Goal: Task Accomplishment & Management: Manage account settings

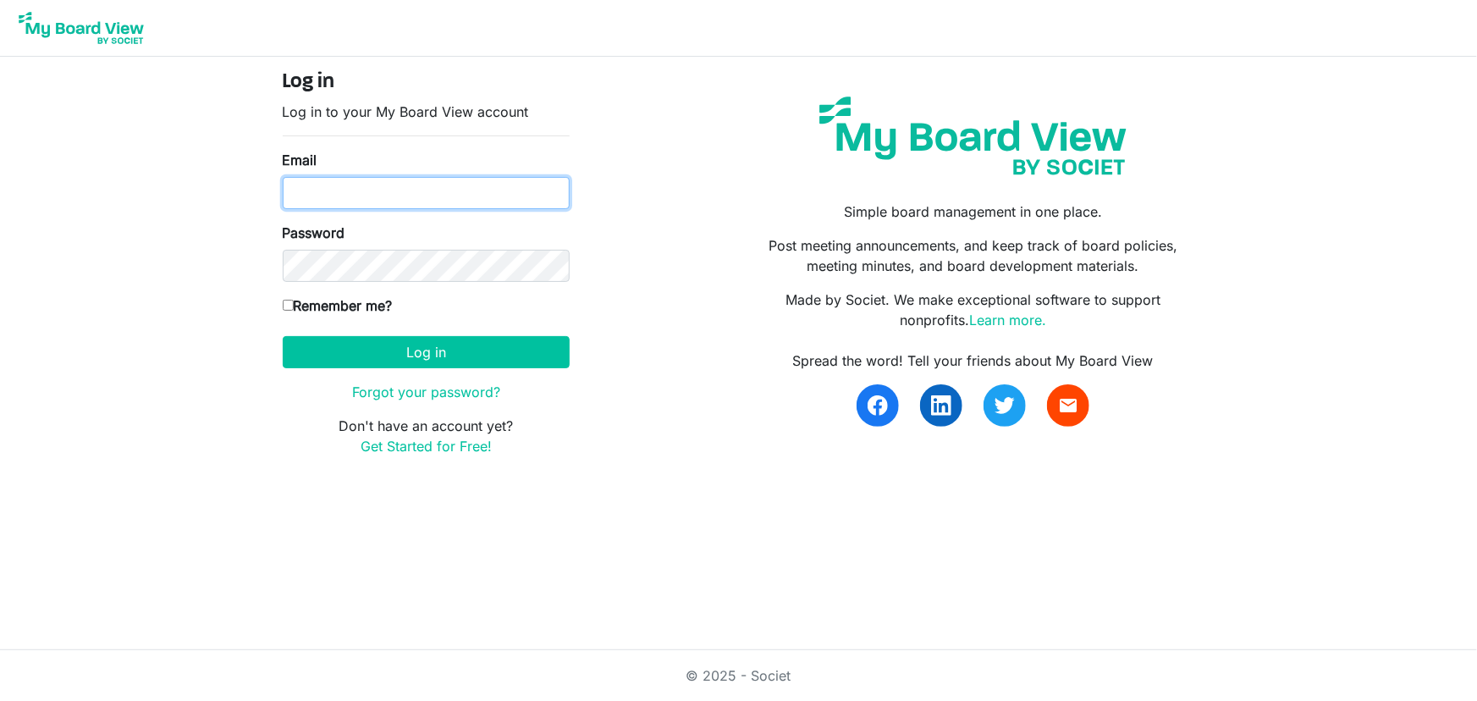
click at [384, 185] on input "Email" at bounding box center [426, 193] width 287 height 32
type input "nwilson@shuswapchildrens.ca"
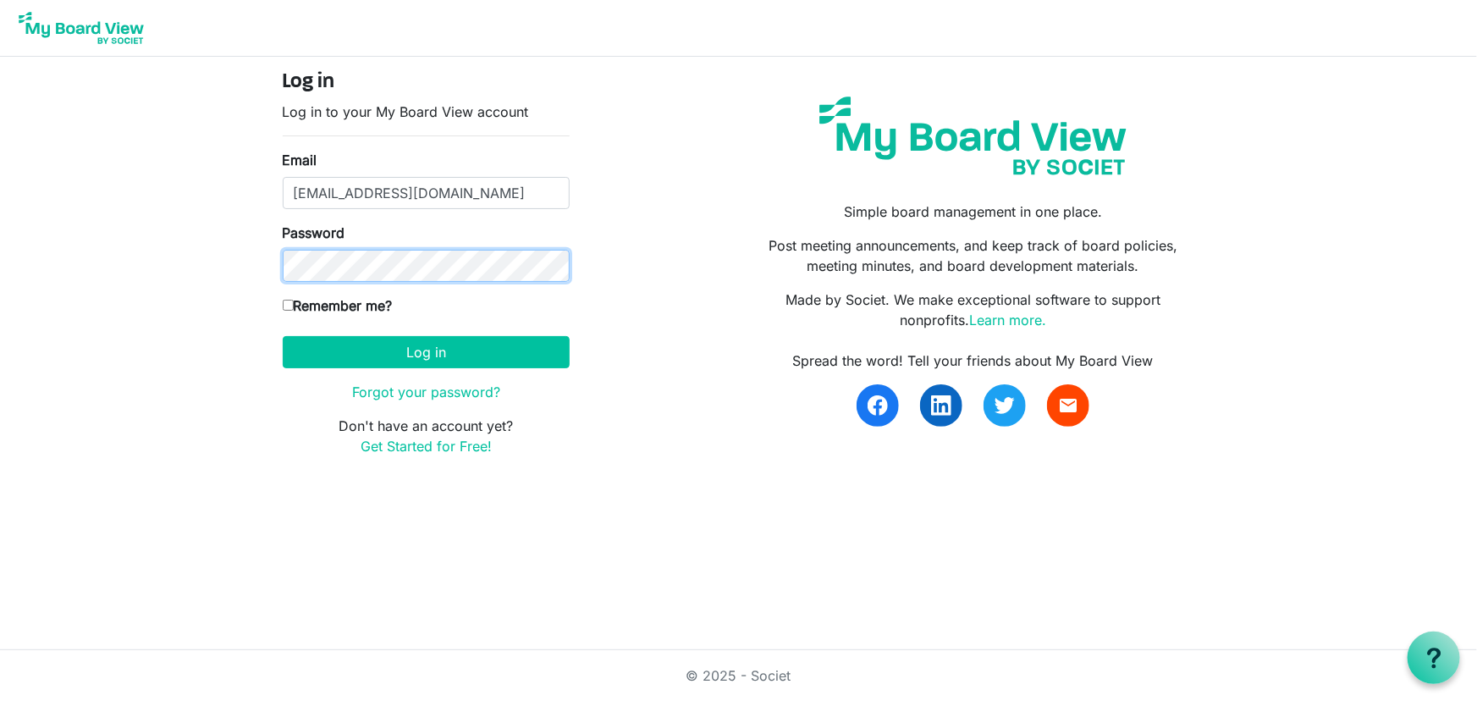
click at [7, 270] on body "Log in Log in to your My Board View account Email nwilson@shuswapchildrens.ca P…" at bounding box center [738, 241] width 1477 height 483
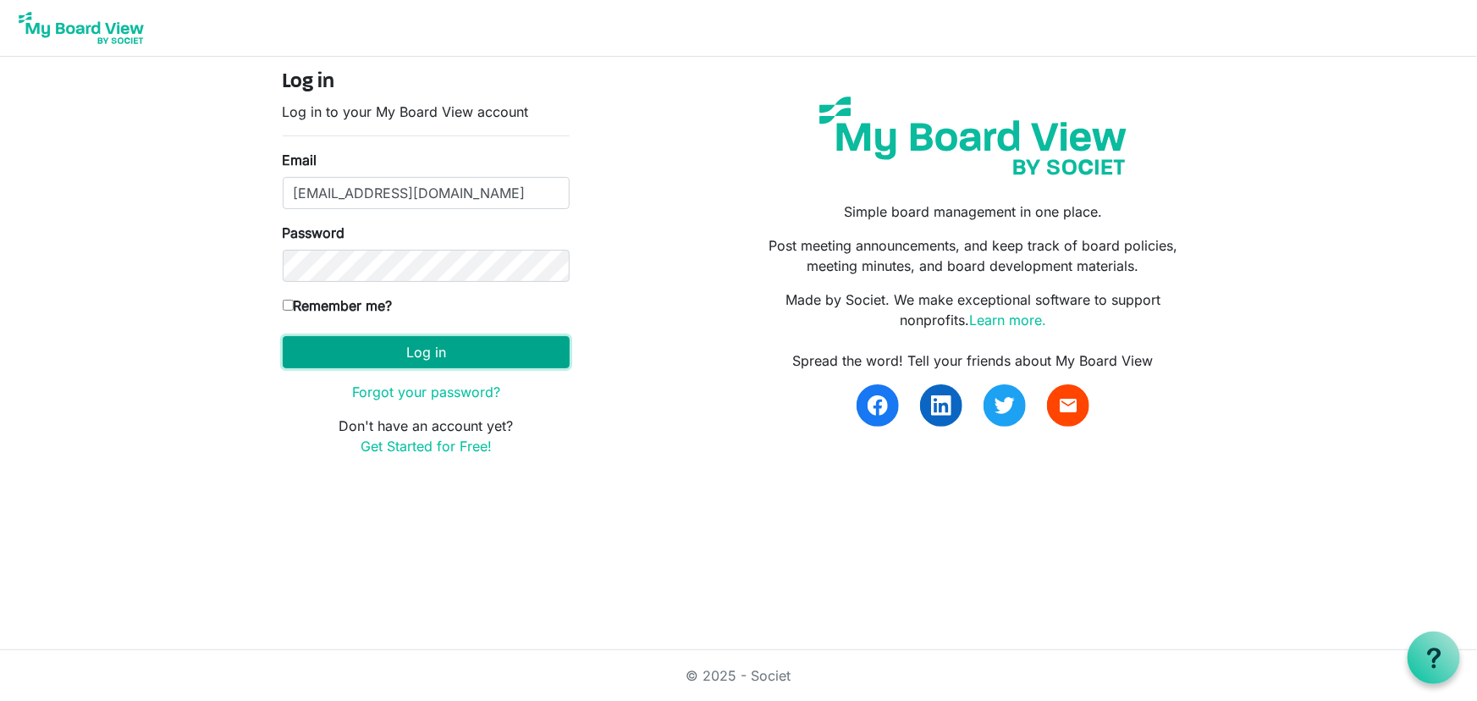
click at [472, 350] on button "Log in" at bounding box center [426, 352] width 287 height 32
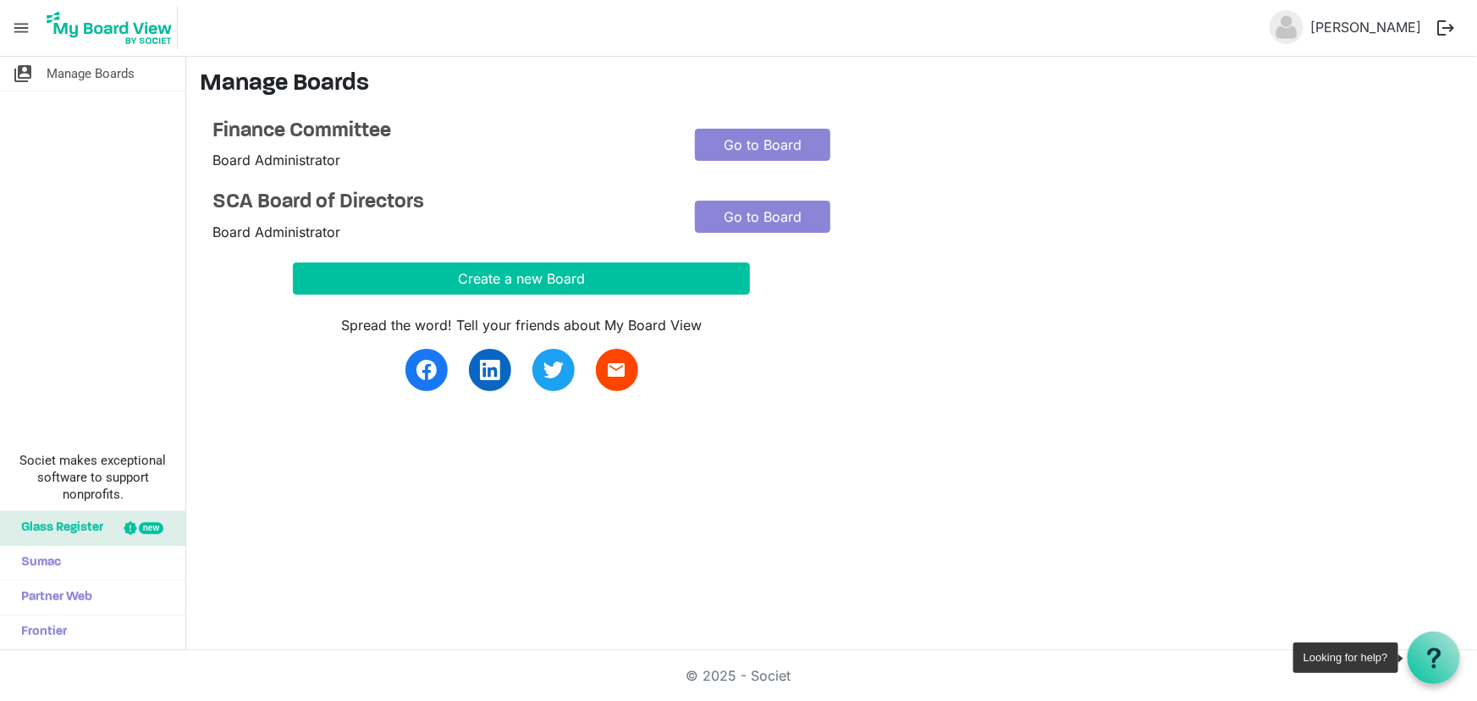
click at [1436, 660] on icon at bounding box center [1434, 658] width 21 height 21
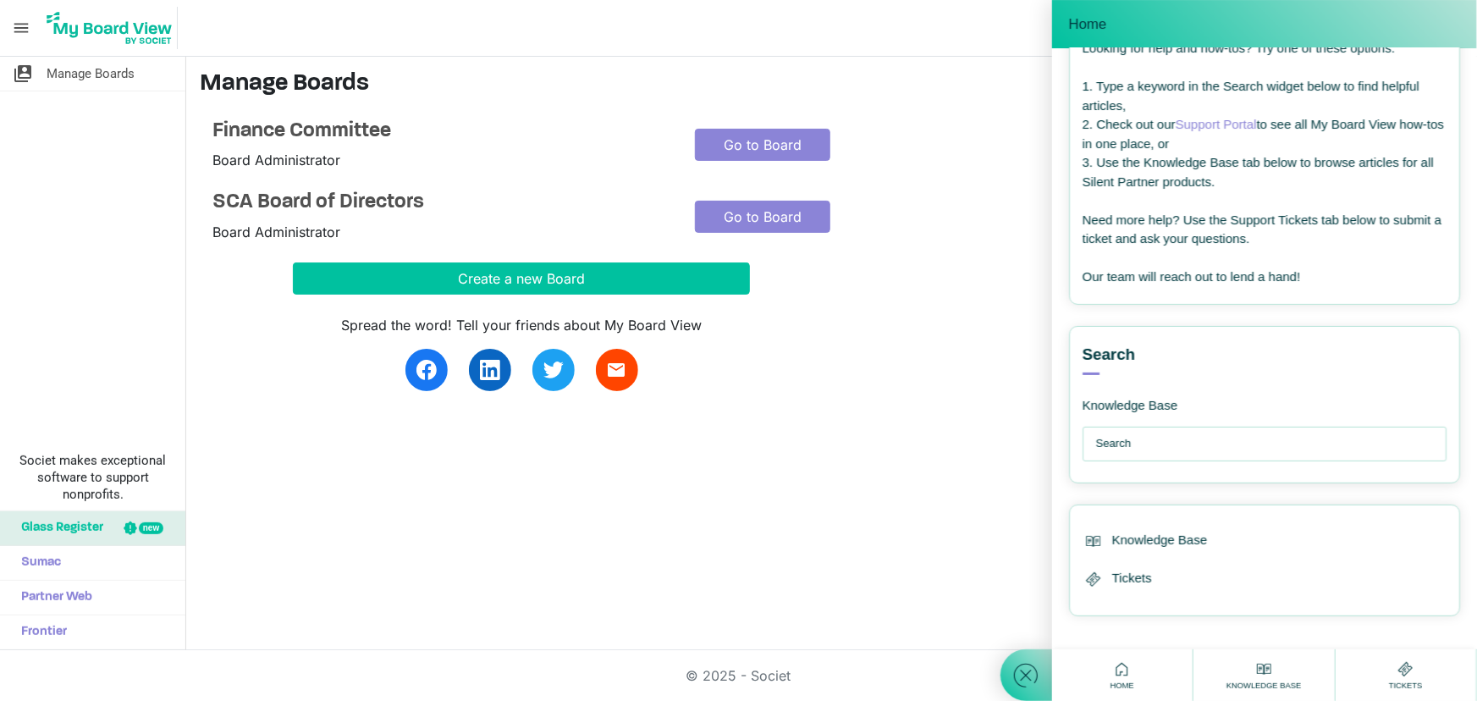
scroll to position [95, 0]
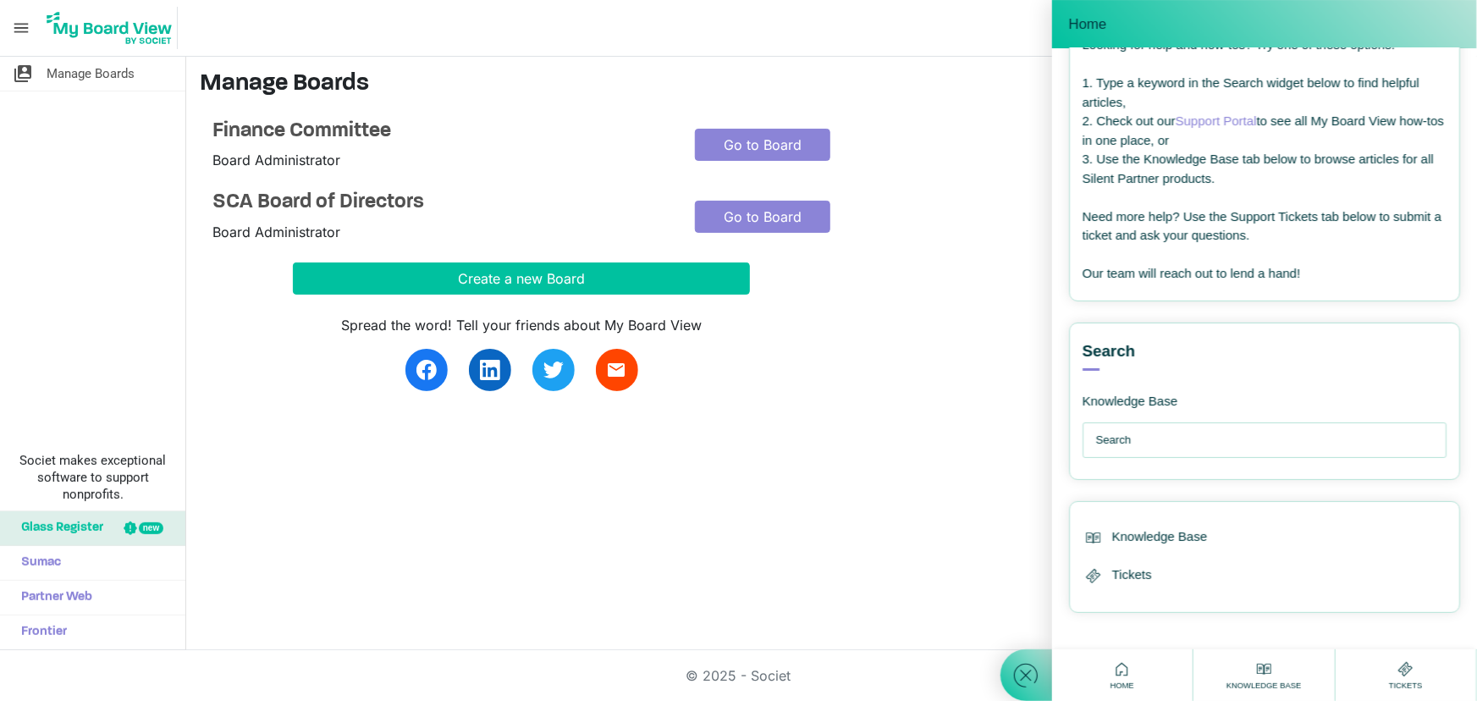
click at [98, 522] on span "Glass Register" at bounding box center [58, 528] width 91 height 34
click at [36, 627] on span "Frontier" at bounding box center [40, 633] width 54 height 34
click at [64, 633] on span "Frontier" at bounding box center [40, 633] width 54 height 34
